Goal: Complete application form: Complete application form

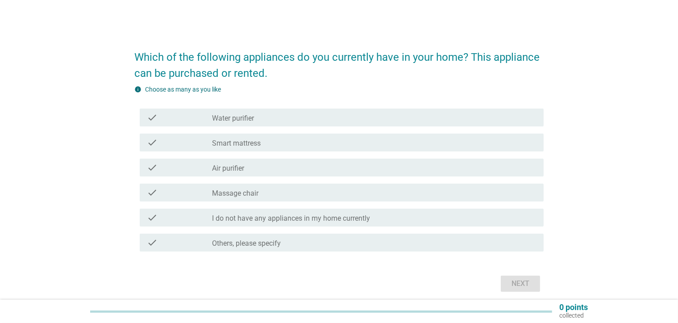
click at [245, 119] on label "Water purifier" at bounding box center [233, 118] width 42 height 9
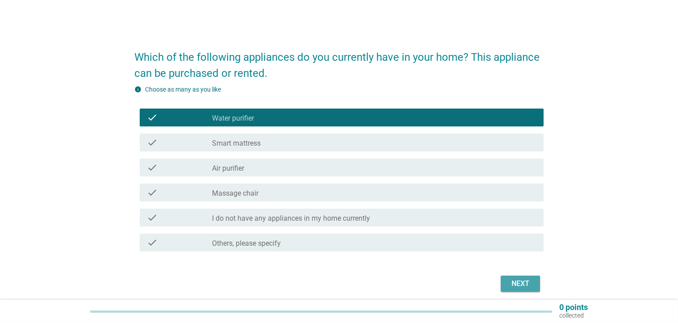
click at [525, 285] on div "Next" at bounding box center [520, 283] width 25 height 11
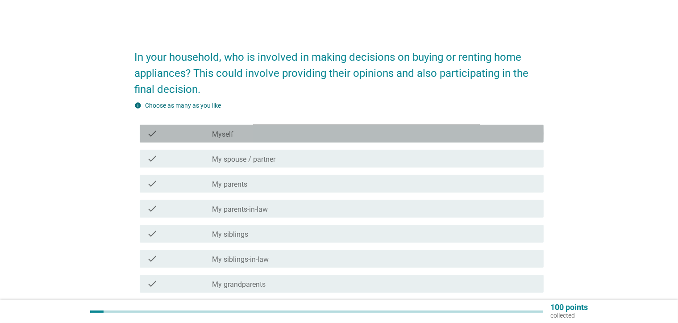
click at [259, 138] on div "check_box_outline_blank Myself" at bounding box center [374, 133] width 325 height 11
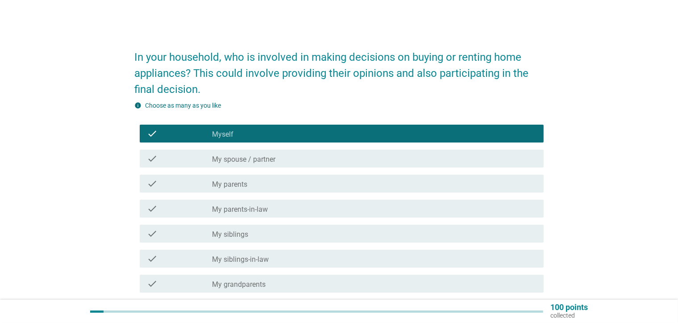
scroll to position [175, 0]
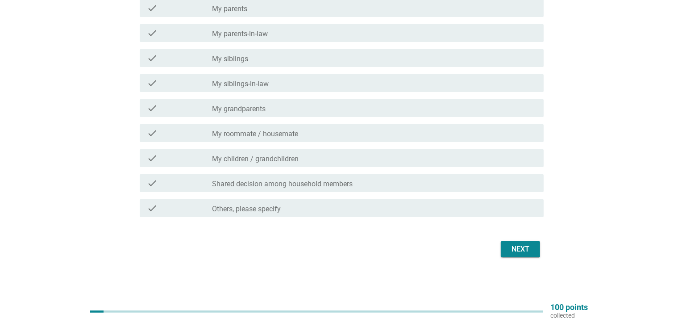
click at [513, 244] on div "Next" at bounding box center [520, 249] width 25 height 11
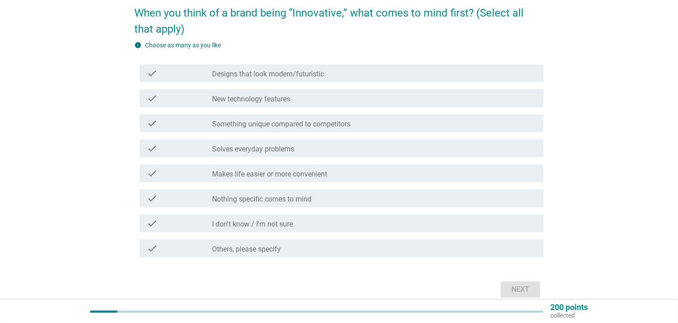
scroll to position [45, 0]
click at [265, 177] on label "Makes life easier or more convenient" at bounding box center [269, 173] width 115 height 9
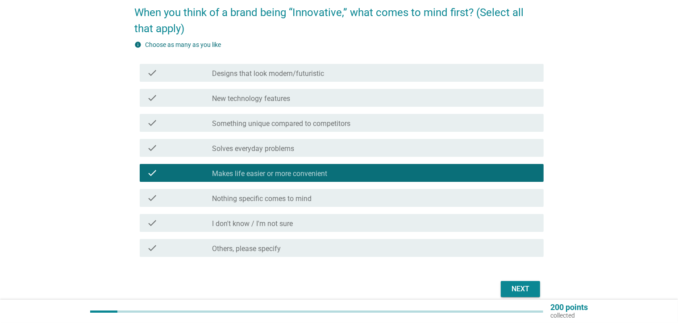
click at [530, 292] on div "Next" at bounding box center [520, 288] width 25 height 11
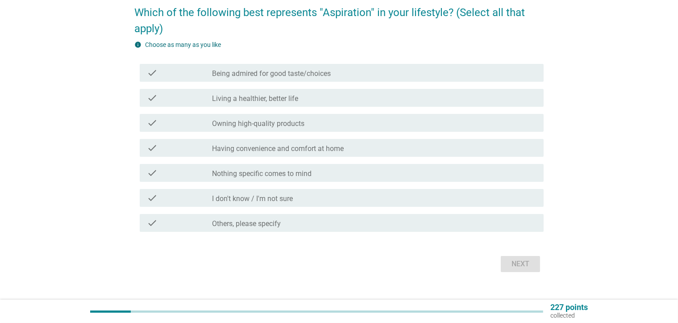
scroll to position [0, 0]
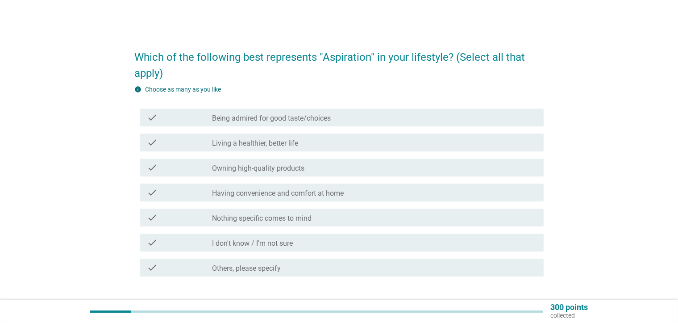
click at [250, 118] on label "Being admired for good taste/choices" at bounding box center [271, 118] width 119 height 9
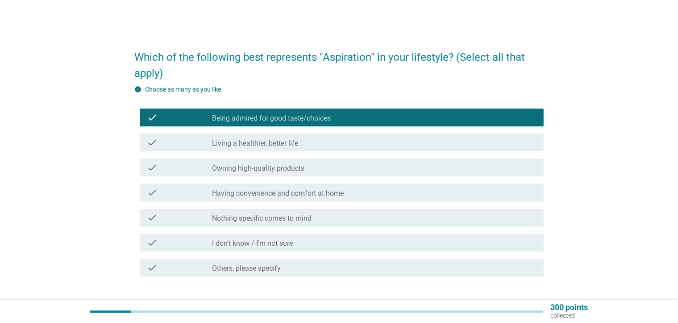
click at [254, 142] on label "Living a healthier, better life" at bounding box center [255, 143] width 86 height 9
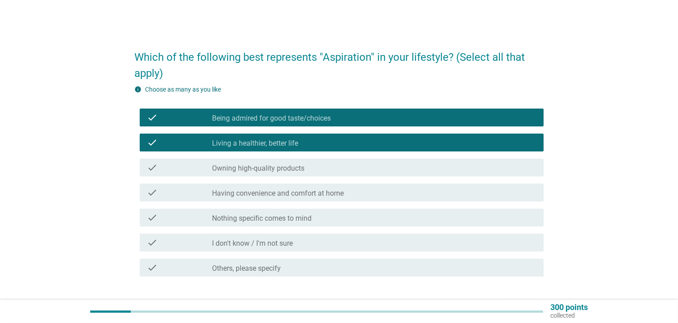
scroll to position [59, 0]
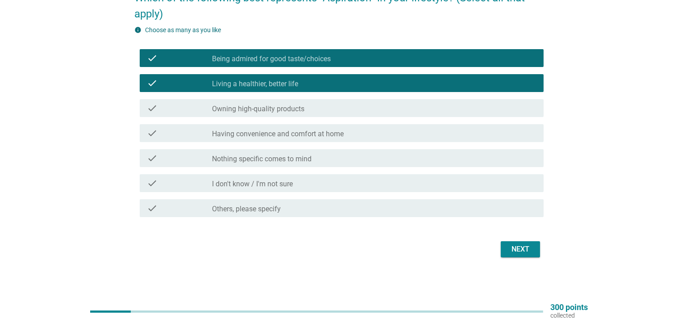
click at [517, 255] on button "Next" at bounding box center [520, 249] width 39 height 16
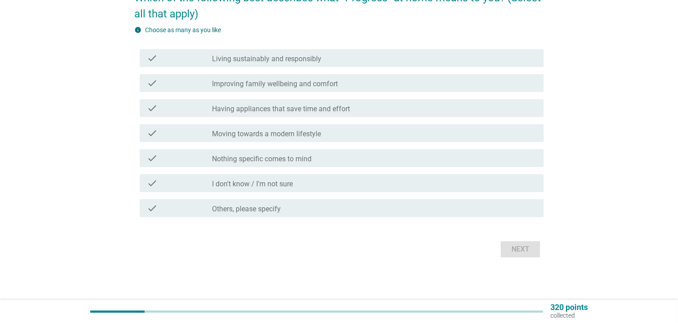
scroll to position [0, 0]
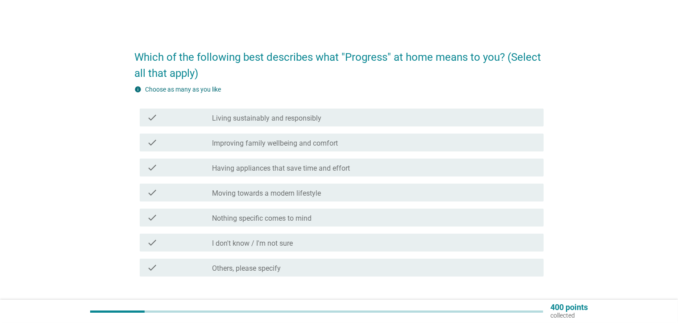
click at [250, 119] on label "Living sustainably and responsibly" at bounding box center [266, 118] width 109 height 9
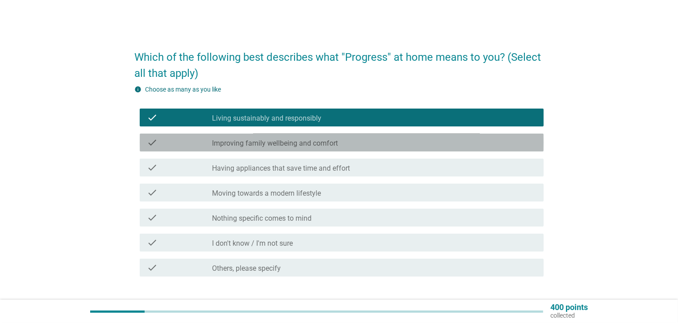
click at [253, 136] on div "check check_box_outline_blank Improving family wellbeing and comfort" at bounding box center [342, 142] width 404 height 18
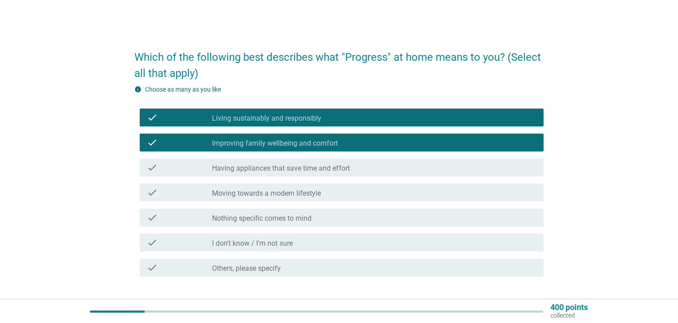
scroll to position [59, 0]
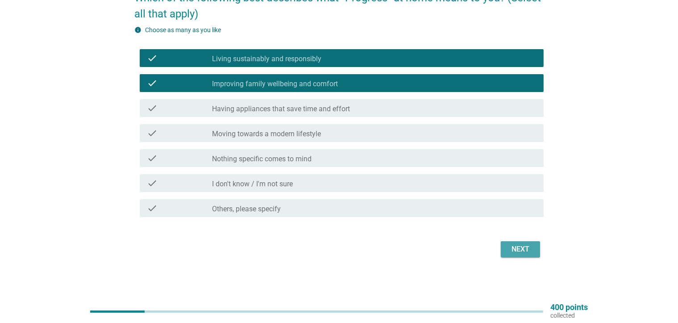
click at [515, 248] on div "Next" at bounding box center [520, 249] width 25 height 11
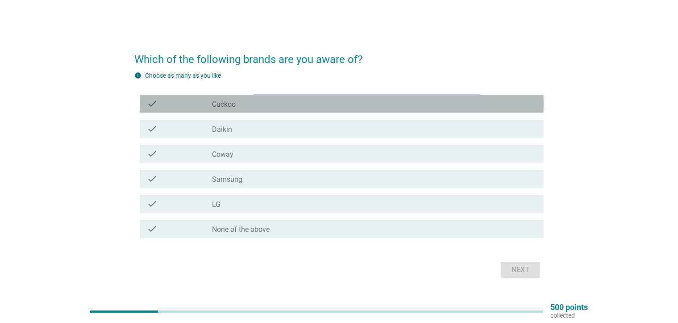
click at [252, 106] on div "check_box_outline_blank Cuckoo" at bounding box center [374, 103] width 325 height 11
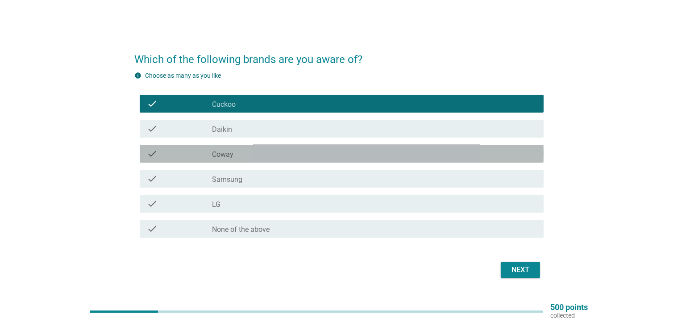
click at [394, 150] on div "check_box_outline_blank Coway" at bounding box center [374, 153] width 325 height 11
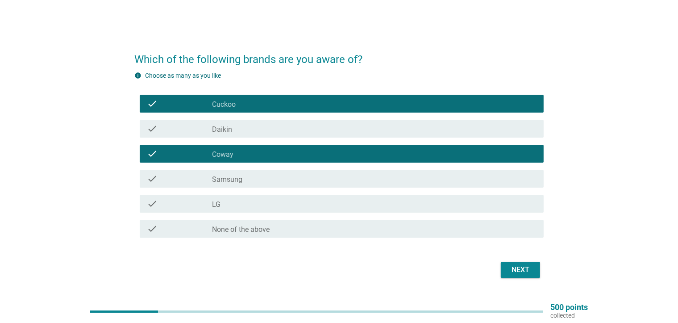
click at [512, 269] on div "Next" at bounding box center [520, 269] width 25 height 11
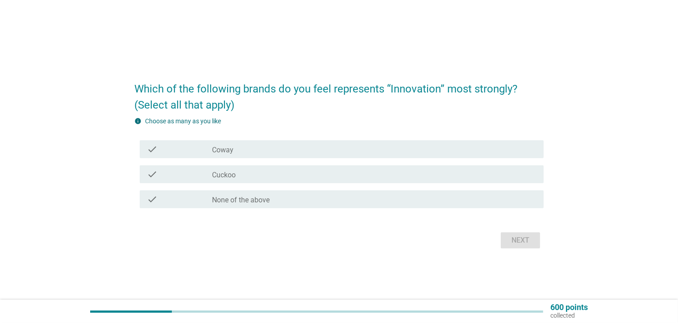
click at [295, 169] on div "check_box_outline_blank Cuckoo" at bounding box center [374, 174] width 325 height 11
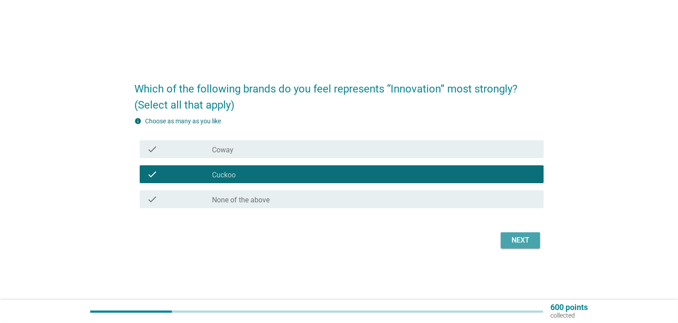
click at [526, 242] on div "Next" at bounding box center [520, 240] width 25 height 11
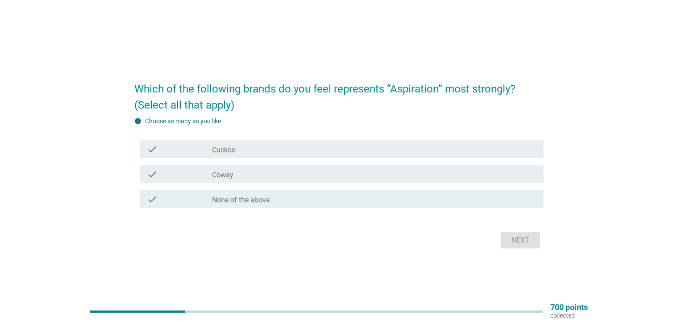
click at [353, 168] on div "check check_box Coway" at bounding box center [342, 174] width 404 height 18
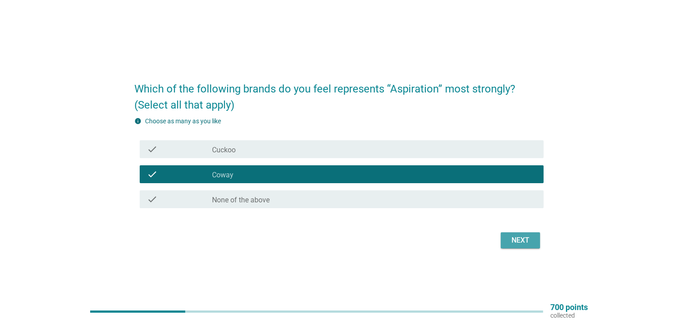
click at [517, 240] on div "Next" at bounding box center [520, 240] width 25 height 11
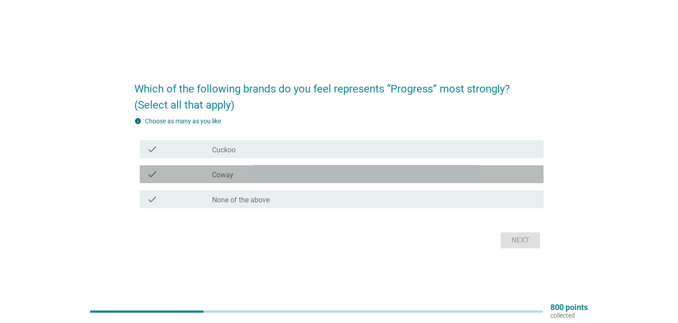
click at [412, 179] on div "check check_box Coway" at bounding box center [342, 174] width 404 height 18
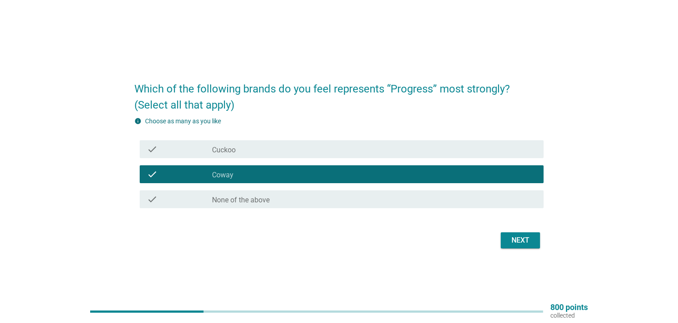
click at [516, 243] on div "Next" at bounding box center [520, 240] width 25 height 11
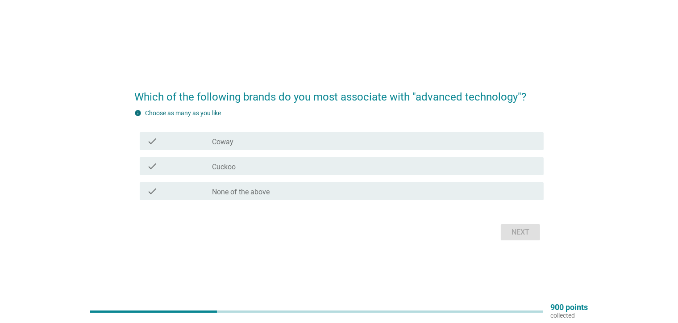
click at [331, 175] on div "check check_box Cuckoo" at bounding box center [338, 166] width 409 height 25
click at [351, 168] on div "check_box Cuckoo" at bounding box center [374, 166] width 325 height 11
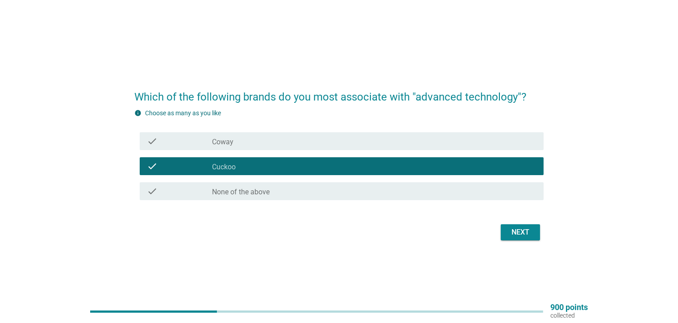
click at [505, 237] on button "Next" at bounding box center [520, 232] width 39 height 16
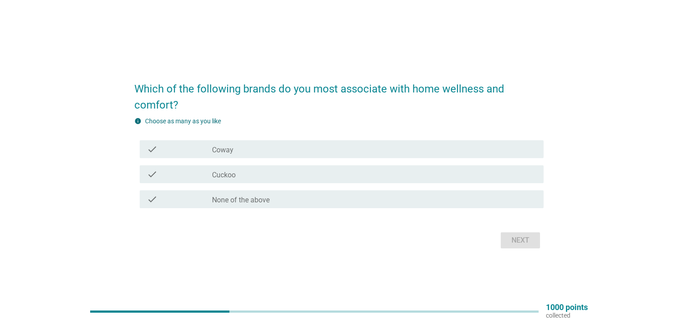
click at [292, 171] on div "check_box Cuckoo" at bounding box center [374, 174] width 325 height 11
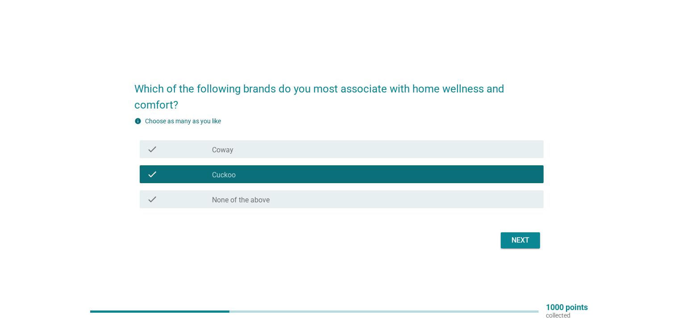
click at [413, 156] on div "check check_box Coway" at bounding box center [342, 149] width 404 height 18
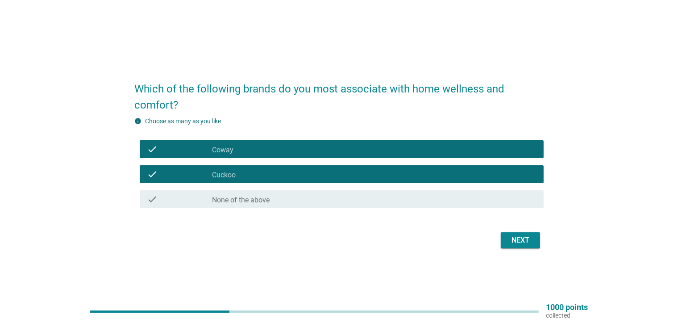
click at [471, 174] on div "check_box Cuckoo" at bounding box center [374, 174] width 325 height 11
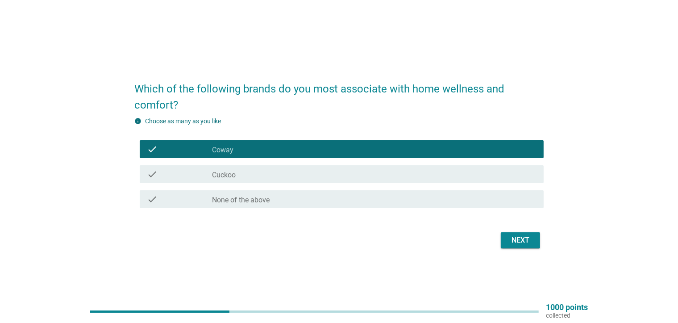
click at [524, 235] on div "Next" at bounding box center [520, 240] width 25 height 11
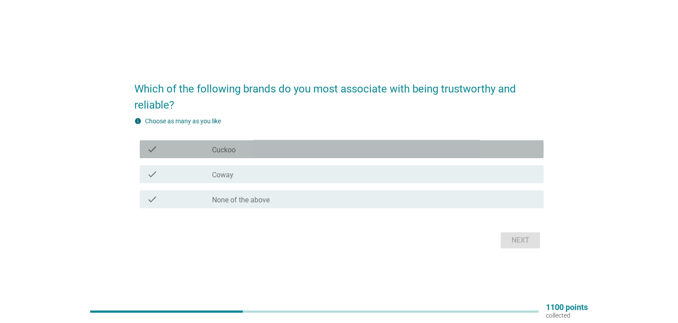
click at [314, 147] on div "check_box Cuckoo" at bounding box center [374, 149] width 325 height 11
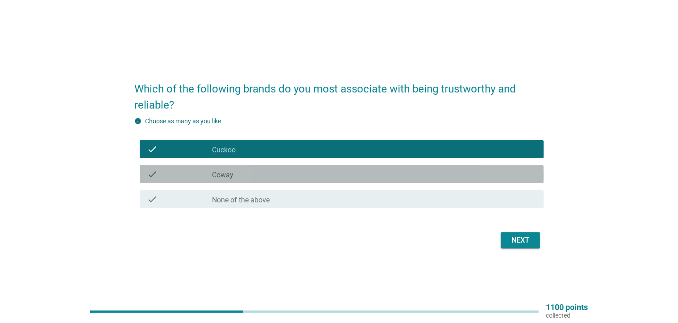
click at [407, 178] on div "check_box Coway" at bounding box center [374, 174] width 325 height 11
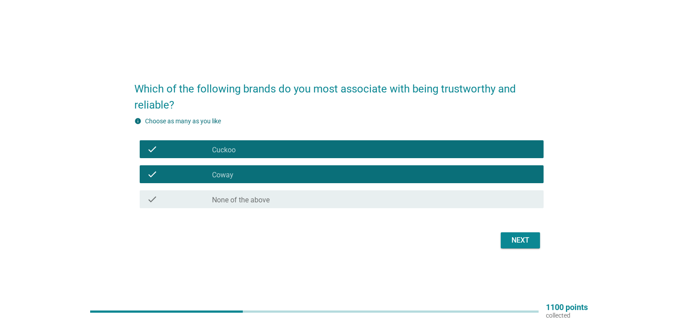
click at [400, 152] on div "check_box Cuckoo" at bounding box center [374, 149] width 325 height 11
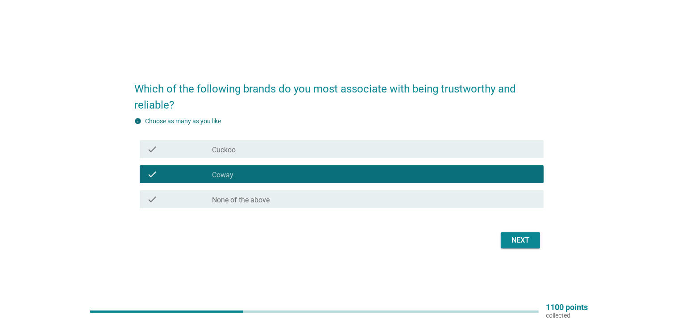
click at [532, 246] on button "Next" at bounding box center [520, 240] width 39 height 16
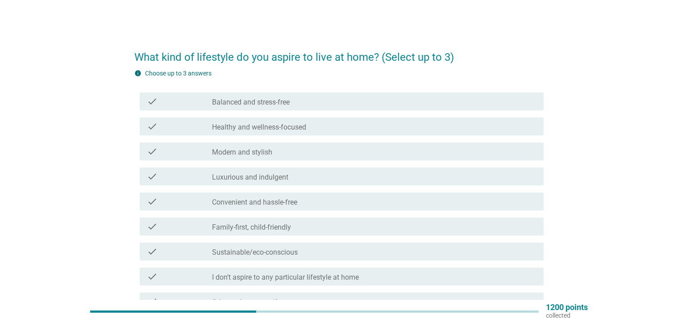
click at [275, 98] on label "Balanced and stress-free" at bounding box center [251, 102] width 78 height 9
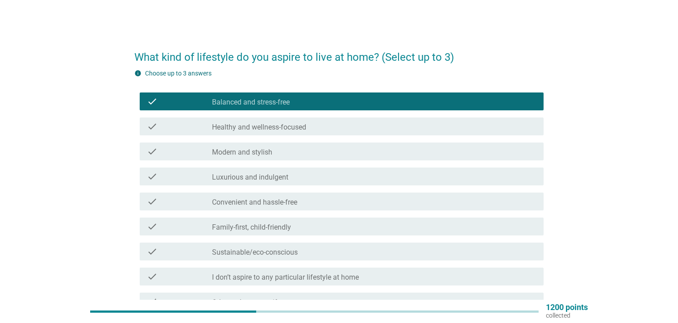
click at [279, 124] on label "Healthy and wellness-focused" at bounding box center [259, 127] width 94 height 9
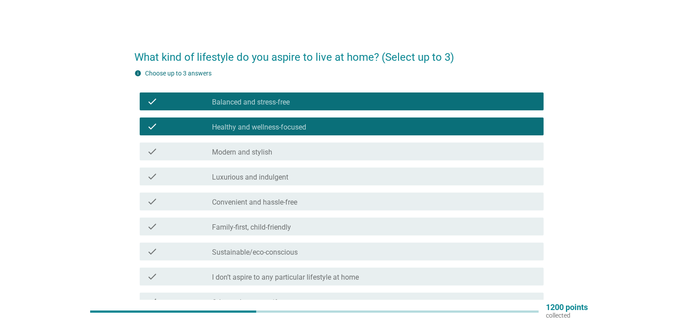
click at [363, 171] on div "check_box_outline_blank Luxurious and indulgent" at bounding box center [374, 176] width 325 height 11
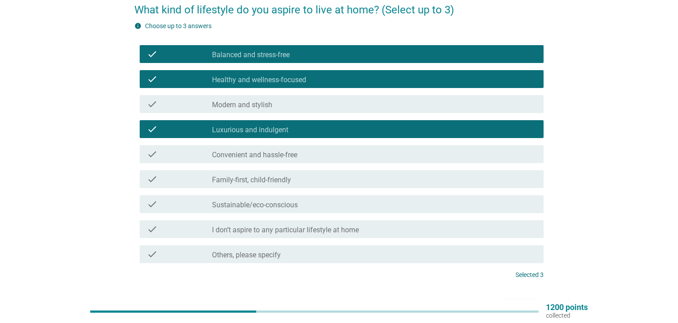
scroll to position [107, 0]
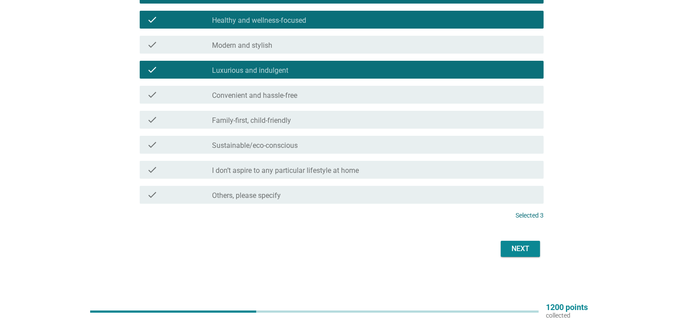
click at [527, 247] on div "Next" at bounding box center [520, 248] width 25 height 11
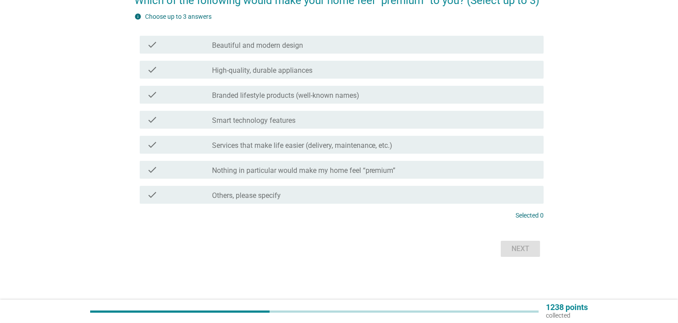
scroll to position [0, 0]
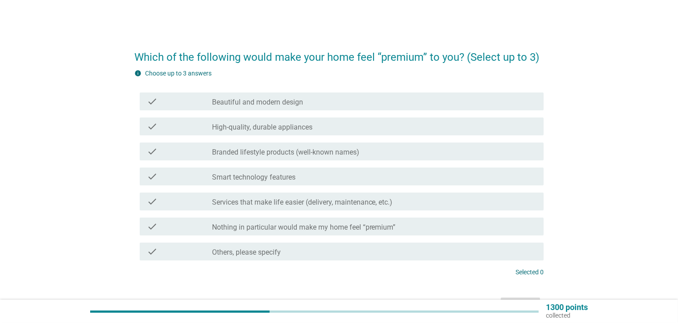
click at [238, 177] on label "Smart technology features" at bounding box center [253, 177] width 83 height 9
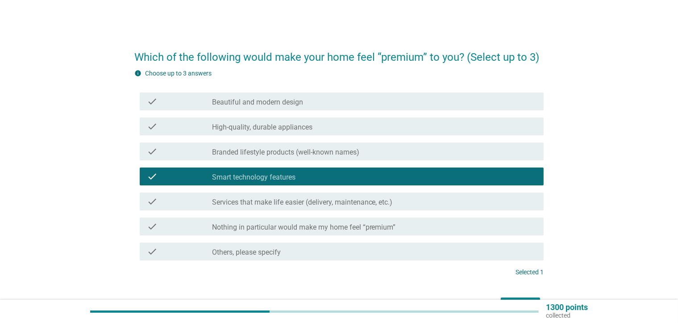
click at [241, 201] on label "Services that make life easier (delivery, maintenance, etc.)" at bounding box center [302, 202] width 181 height 9
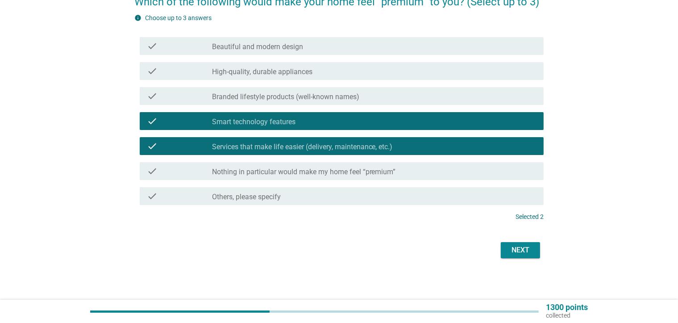
scroll to position [57, 0]
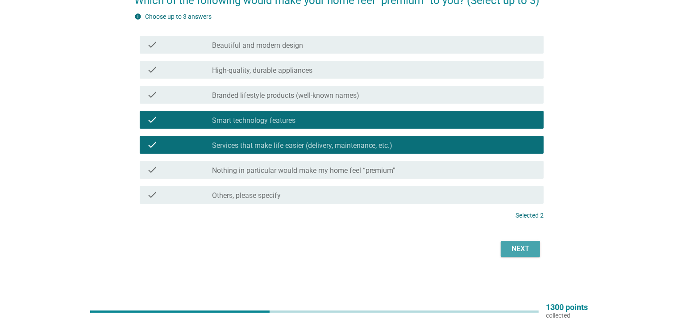
click at [508, 252] on div "Next" at bounding box center [520, 248] width 25 height 11
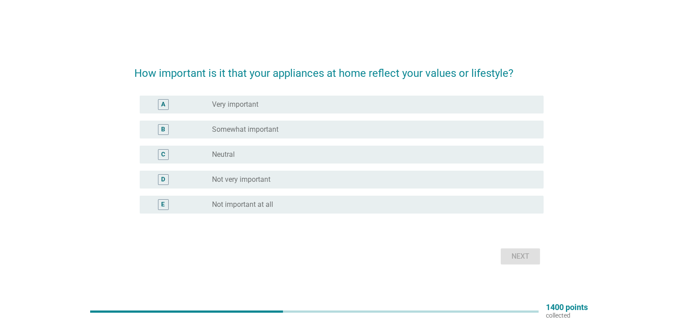
click at [272, 129] on label "Somewhat important" at bounding box center [245, 129] width 67 height 9
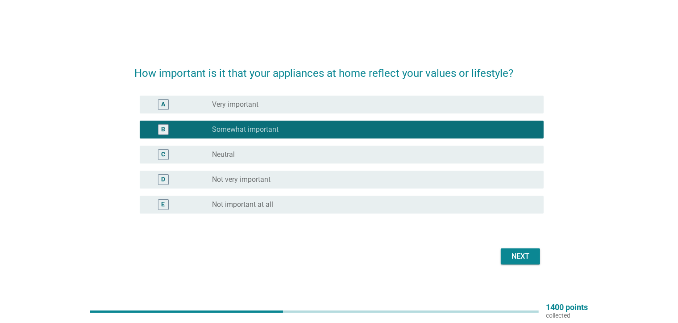
click at [512, 252] on div "Next" at bounding box center [520, 256] width 25 height 11
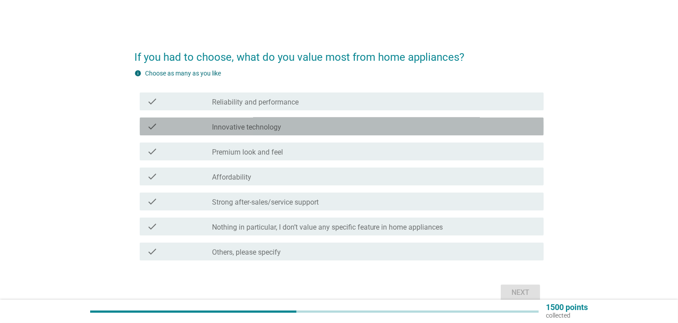
click at [338, 128] on div "check_box_outline_blank Innovative technology" at bounding box center [374, 126] width 325 height 11
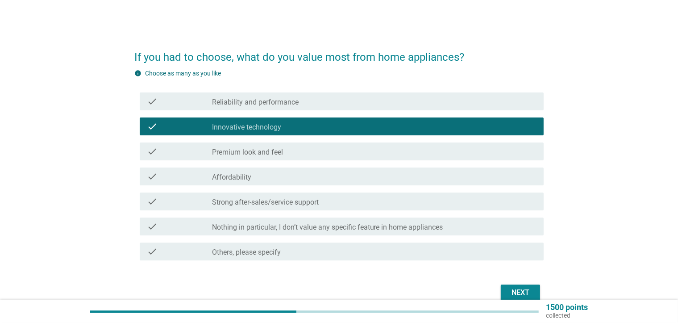
click at [373, 181] on div "check_box_outline_blank Affordability" at bounding box center [374, 176] width 325 height 11
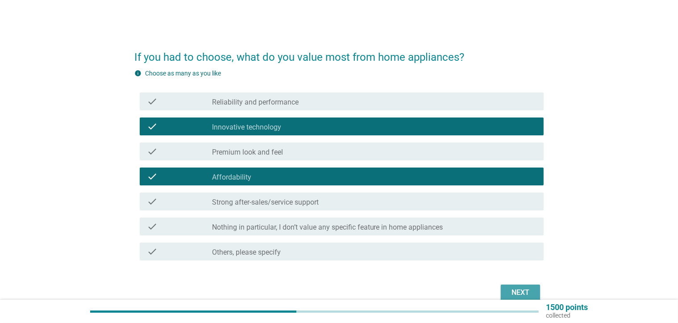
click at [514, 295] on div "Next" at bounding box center [520, 292] width 25 height 11
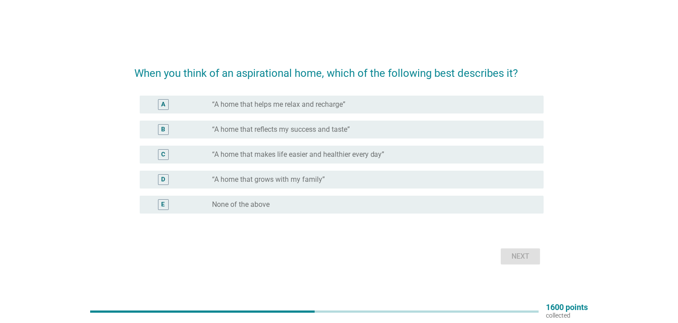
click at [300, 108] on label "“A home that helps me relax and recharge”" at bounding box center [278, 104] width 133 height 9
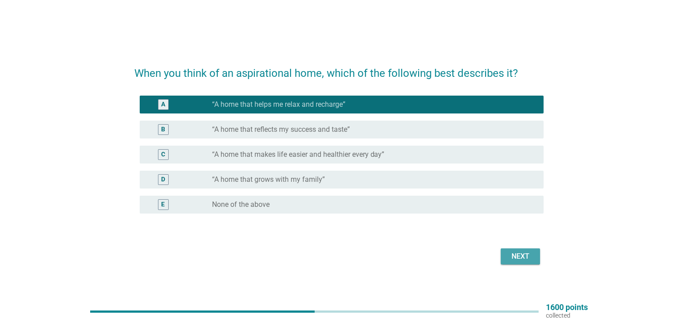
click at [517, 254] on div "Next" at bounding box center [520, 256] width 25 height 11
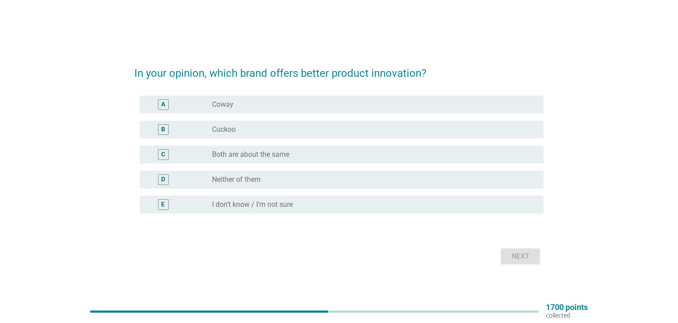
click at [277, 110] on div "A radio_button_unchecked Coway" at bounding box center [342, 105] width 404 height 18
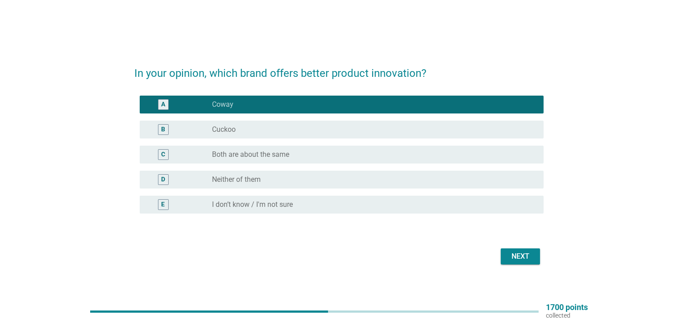
click at [521, 249] on button "Next" at bounding box center [520, 256] width 39 height 16
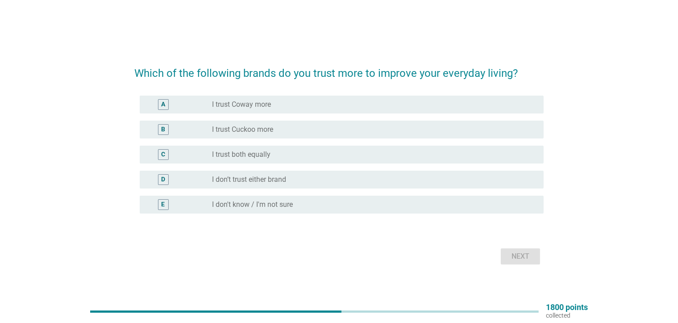
click at [271, 103] on label "I trust Coway more" at bounding box center [241, 104] width 59 height 9
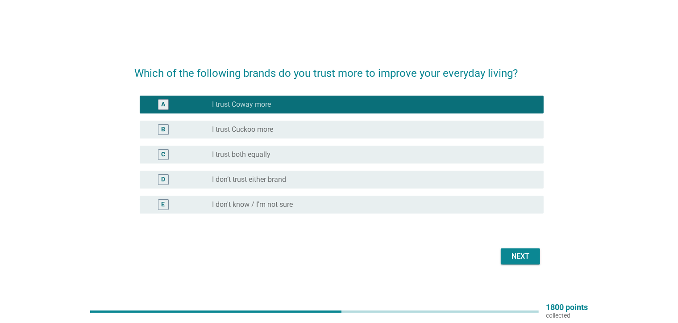
click at [533, 254] on div "Next" at bounding box center [520, 256] width 25 height 11
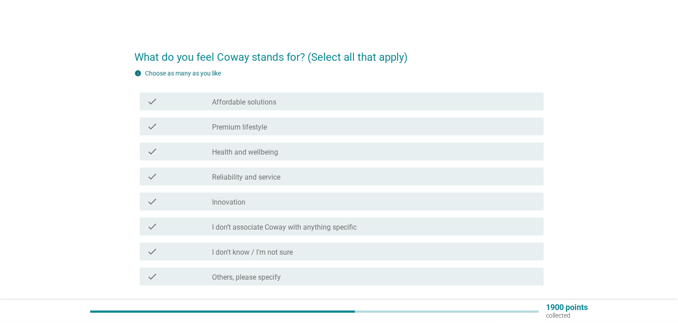
click at [251, 153] on label "Health and wellbeing" at bounding box center [245, 152] width 66 height 9
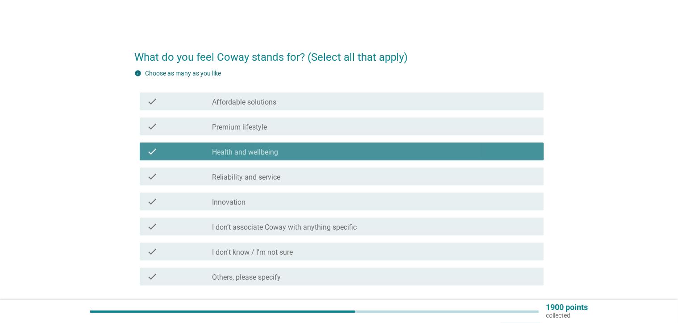
click at [257, 170] on div "check check_box_outline_blank Reliability and service" at bounding box center [342, 176] width 404 height 18
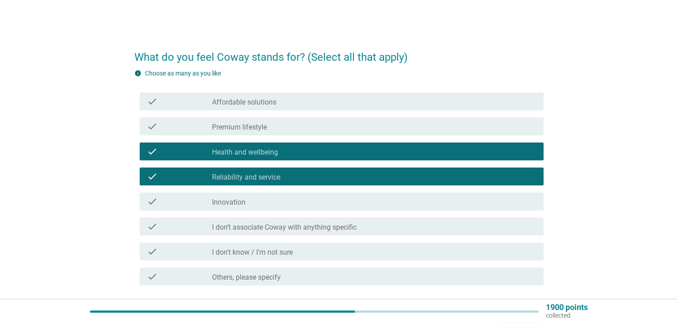
scroll to position [68, 0]
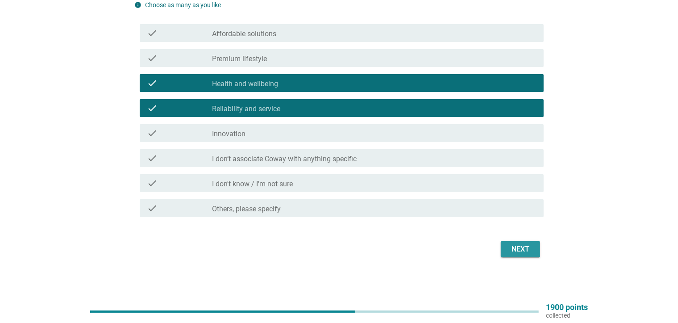
click at [521, 255] on button "Next" at bounding box center [520, 249] width 39 height 16
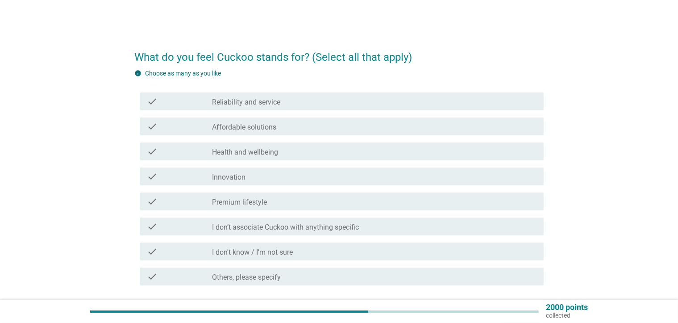
click at [233, 157] on div "check check_box_outline_blank Health and wellbeing" at bounding box center [342, 151] width 404 height 18
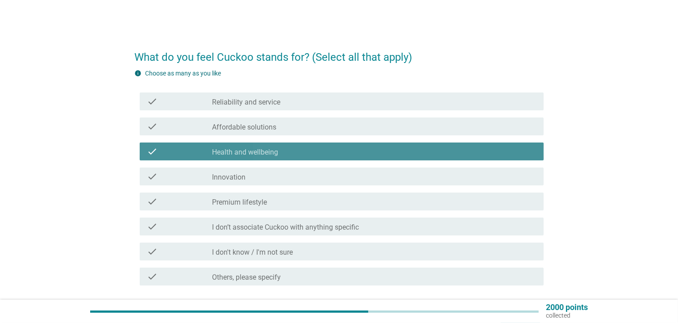
click at [240, 172] on div "check_box_outline_blank Innovation" at bounding box center [374, 176] width 325 height 11
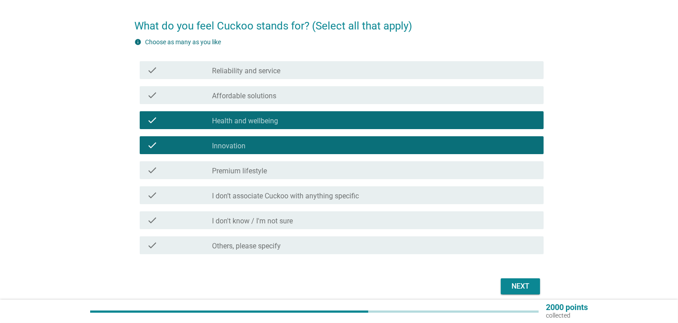
scroll to position [68, 0]
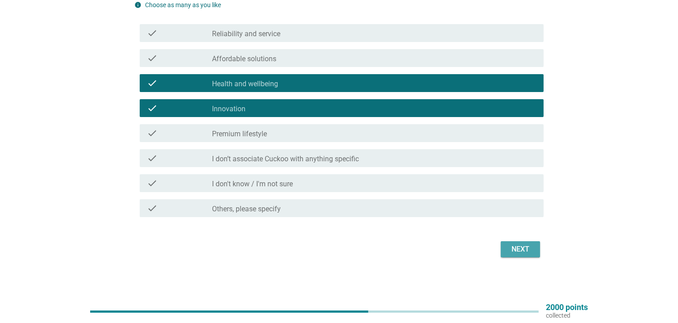
click at [526, 255] on button "Next" at bounding box center [520, 249] width 39 height 16
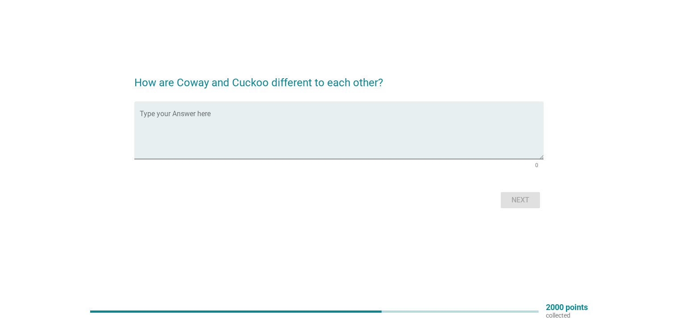
scroll to position [0, 0]
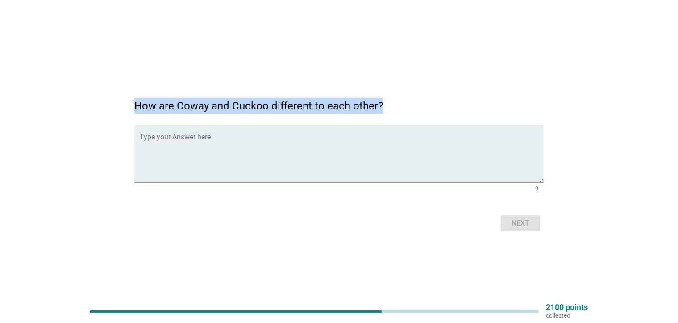
drag, startPoint x: 135, startPoint y: 105, endPoint x: 389, endPoint y: 109, distance: 254.0
click at [389, 109] on h2 "How are Coway and Cuckoo different to each other?" at bounding box center [338, 101] width 409 height 25
copy h2 "How are Coway and Cuckoo different to each other?"
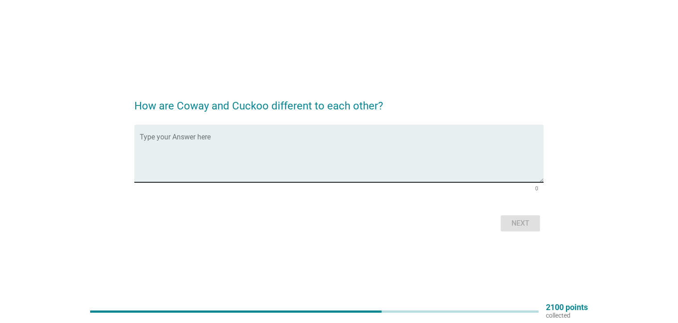
click at [215, 138] on textarea "Type your Answer here" at bounding box center [342, 158] width 404 height 47
paste textarea "Coway and Cuckoo differ mainly in their water filtration technology and mainten…"
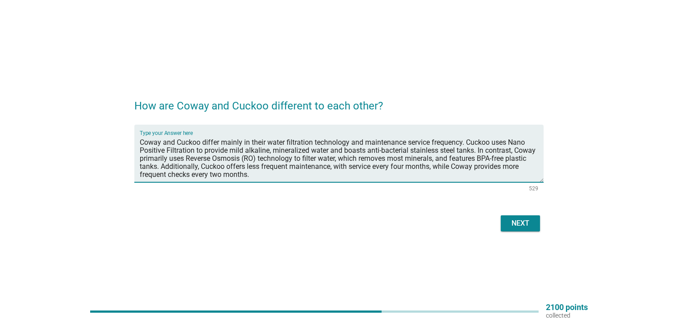
type textarea "Coway and Cuckoo differ mainly in their water filtration technology and mainten…"
click at [514, 227] on div "Next" at bounding box center [520, 223] width 25 height 11
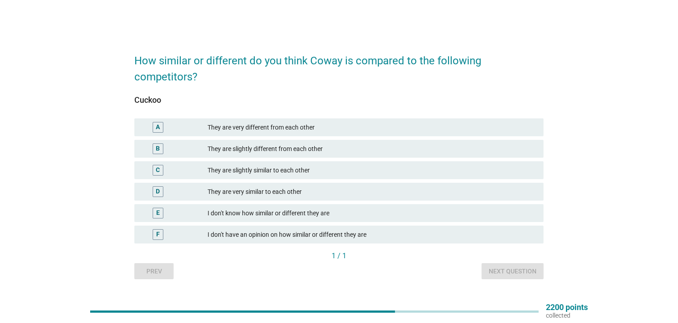
click at [290, 146] on div "B They are slightly different from each other" at bounding box center [338, 149] width 409 height 18
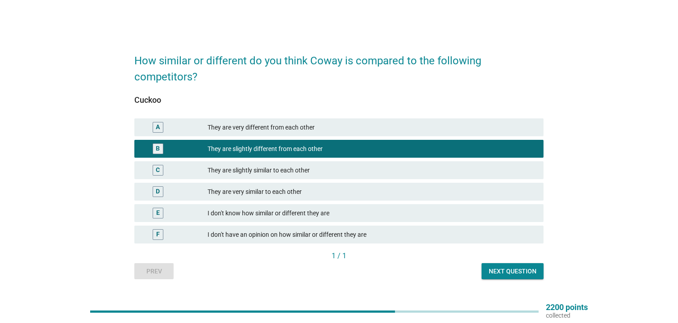
click at [497, 267] on div "Next question" at bounding box center [513, 271] width 48 height 9
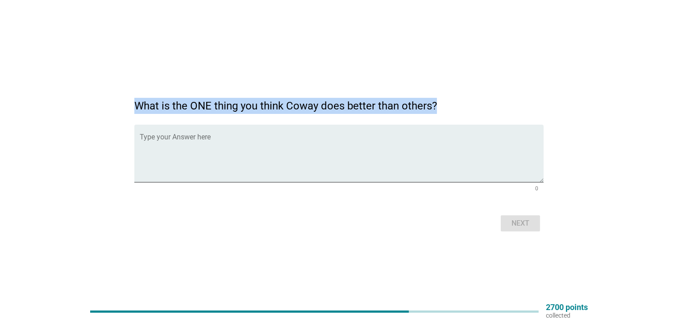
drag, startPoint x: 133, startPoint y: 104, endPoint x: 435, endPoint y: 108, distance: 301.4
click at [435, 108] on div "What is the ONE thing you think Coway does better than others? Type your Answer…" at bounding box center [339, 161] width 424 height 159
copy h2 "What is the ONE thing you think Coway does better than others?"
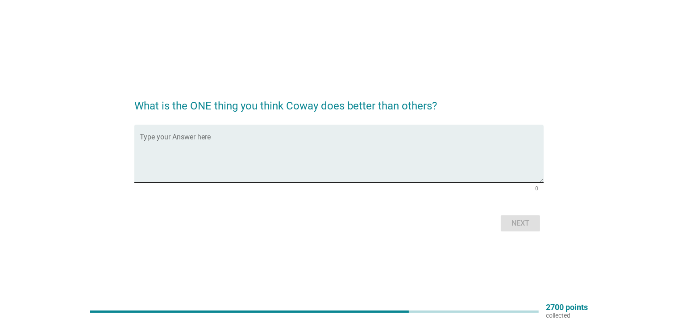
click at [199, 140] on textarea "Type your Answer here" at bounding box center [342, 158] width 404 height 47
paste textarea "Cuckoo and Coway are both major Malaysian brands of water and air purifiers, bu…"
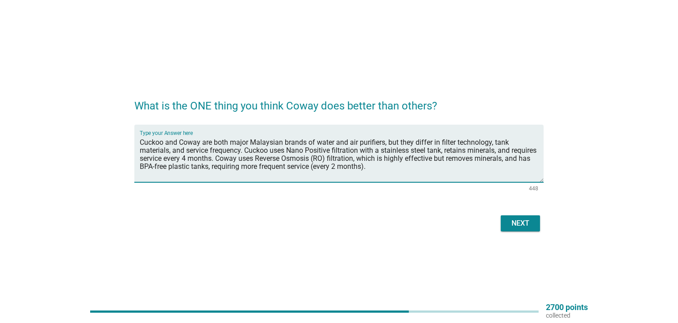
type textarea "Cuckoo and Coway are both major Malaysian brands of water and air purifiers, bu…"
click at [516, 224] on div "Next" at bounding box center [520, 223] width 25 height 11
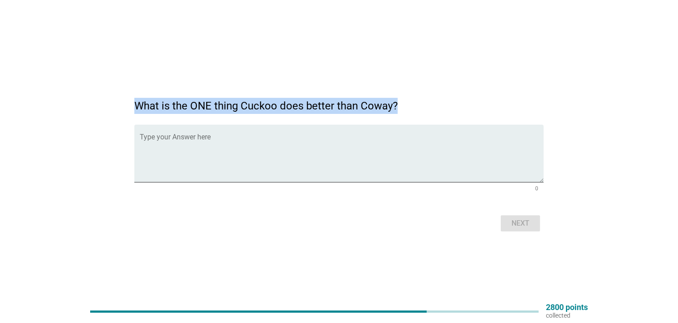
drag, startPoint x: 134, startPoint y: 107, endPoint x: 400, endPoint y: 104, distance: 265.6
click at [400, 104] on h2 "What is the ONE thing Cuckoo does better than Coway?" at bounding box center [338, 101] width 409 height 25
copy h2 "What is the ONE thing Cuckoo does better than Coway?"
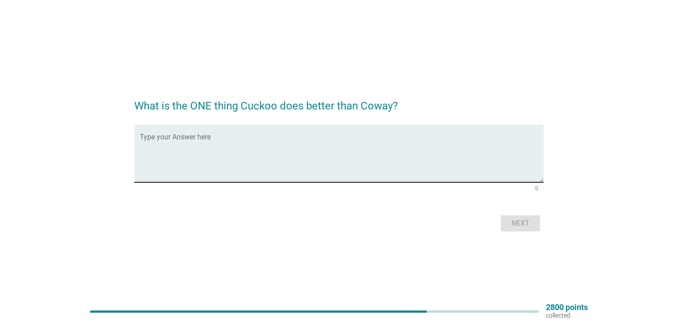
click at [234, 141] on textarea "Type your Answer here" at bounding box center [342, 158] width 404 height 47
paste textarea "Cuckoo's advanced filtration provides better protection from bacteria and virus…"
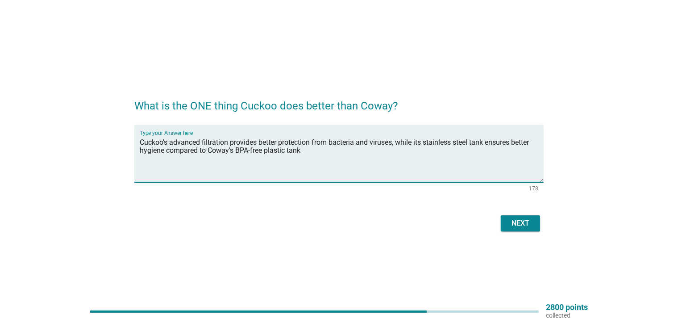
type textarea "Cuckoo's advanced filtration provides better protection from bacteria and virus…"
click at [523, 224] on div "Next" at bounding box center [520, 223] width 25 height 11
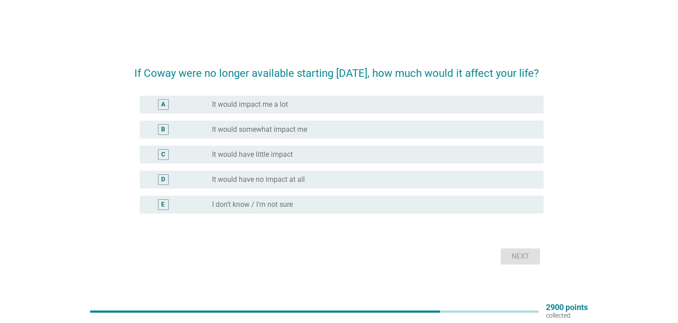
click at [355, 134] on div "radio_button_unchecked It would somewhat impact me" at bounding box center [370, 129] width 317 height 9
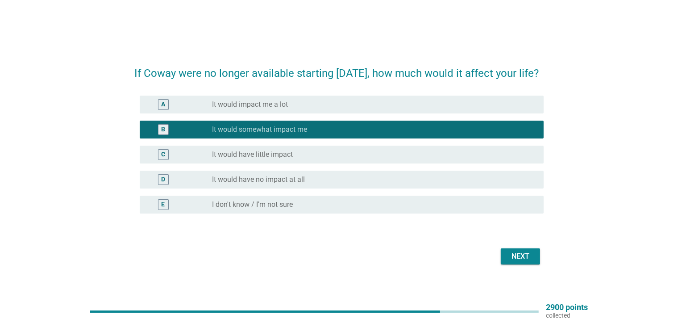
click at [515, 262] on div "Next" at bounding box center [520, 256] width 25 height 11
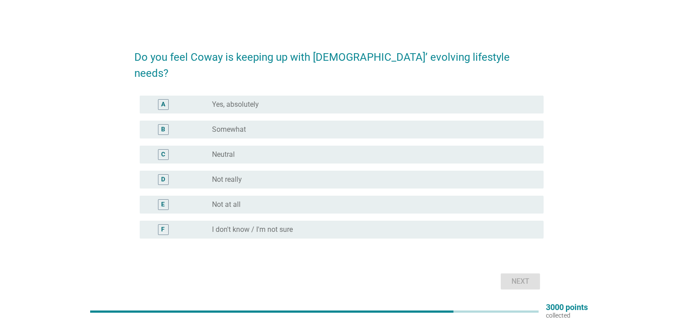
click at [243, 150] on div "radio_button_unchecked Neutral" at bounding box center [370, 154] width 317 height 9
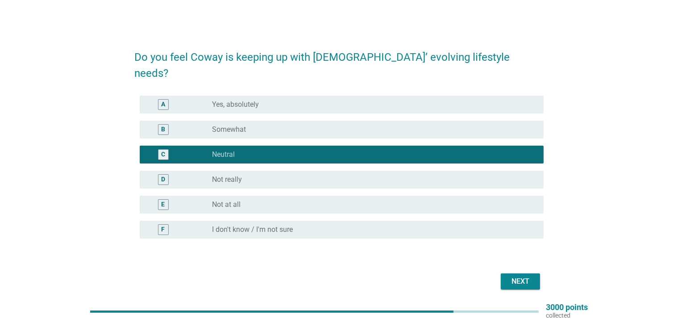
click at [516, 276] on div "Next" at bounding box center [520, 281] width 25 height 11
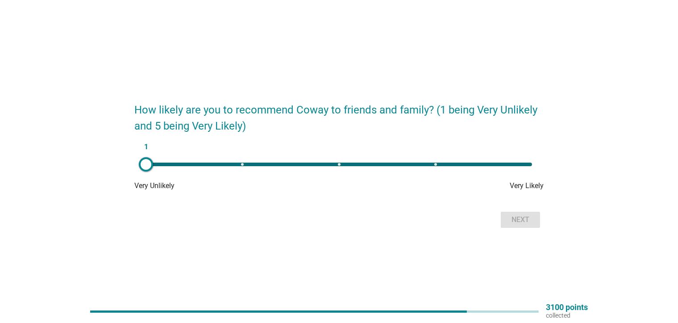
click at [434, 162] on div "1" at bounding box center [339, 164] width 400 height 18
type input "4"
click at [512, 219] on div "Next" at bounding box center [520, 219] width 25 height 11
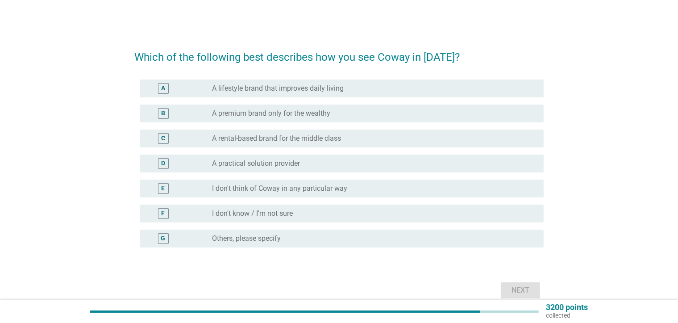
click at [234, 108] on div "B radio_button_unchecked A premium brand only for the wealthy" at bounding box center [342, 113] width 404 height 18
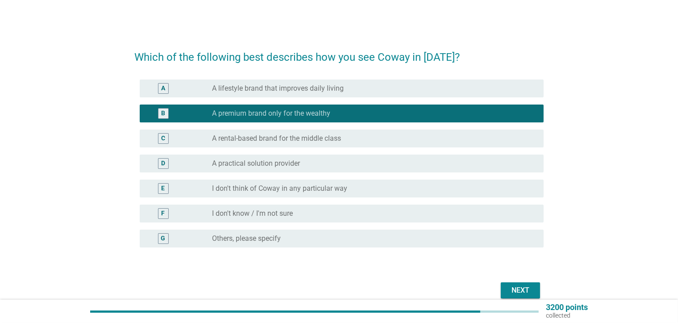
click at [270, 146] on div "C radio_button_unchecked A rental-based brand for the middle class" at bounding box center [342, 138] width 404 height 18
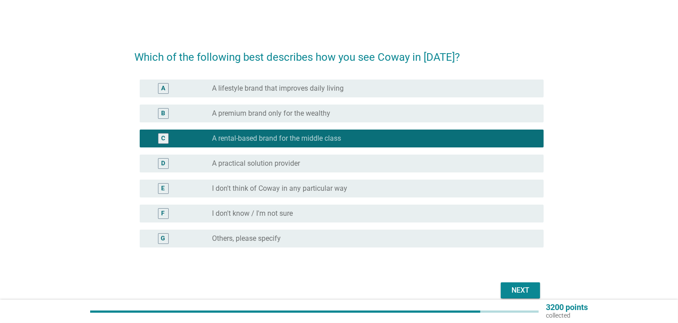
click at [330, 116] on label "A premium brand only for the wealthy" at bounding box center [271, 113] width 118 height 9
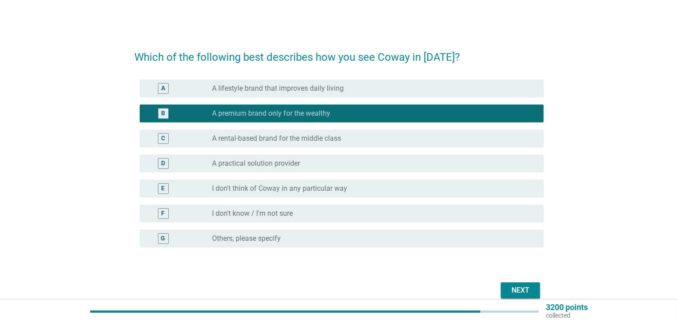
click at [516, 285] on div "Next" at bounding box center [520, 290] width 25 height 11
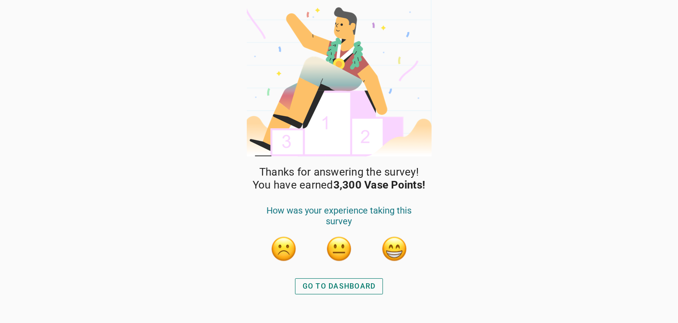
click at [397, 254] on button "button" at bounding box center [394, 248] width 27 height 27
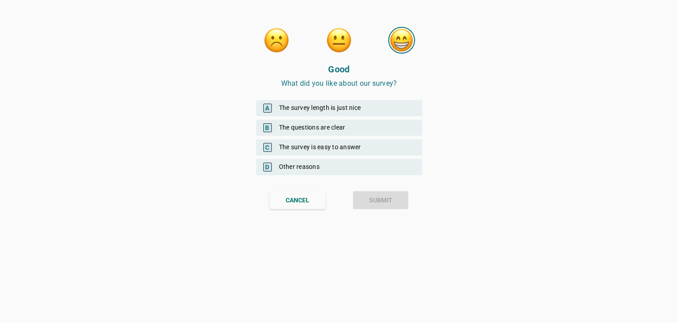
click at [344, 112] on div "A The survey length is just nice" at bounding box center [339, 108] width 166 height 16
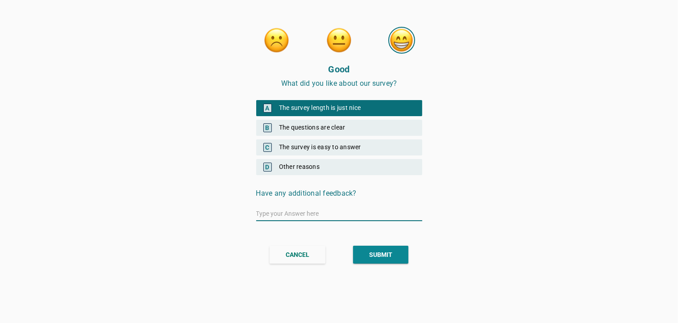
click at [383, 253] on div "SUBMIT" at bounding box center [380, 254] width 23 height 9
